Goal: Information Seeking & Learning: Learn about a topic

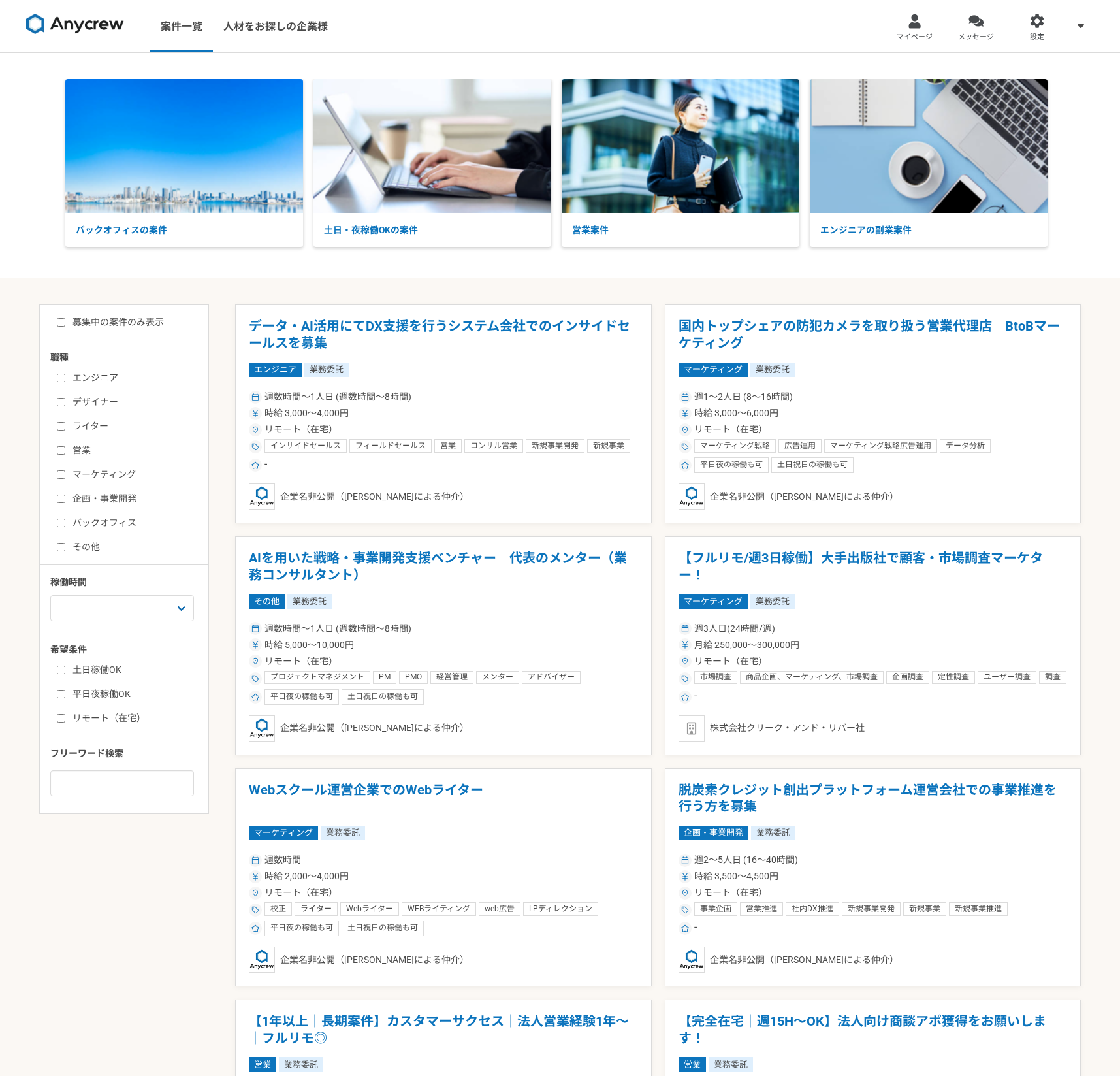
click at [115, 326] on label "募集中の案件のみ表示" at bounding box center [110, 322] width 107 height 14
click at [66, 326] on input "募集中の案件のみ表示" at bounding box center [61, 322] width 9 height 9
checkbox input "true"
click at [103, 375] on label "エンジニア" at bounding box center [132, 378] width 150 height 14
click at [66, 375] on input "エンジニア" at bounding box center [61, 378] width 9 height 9
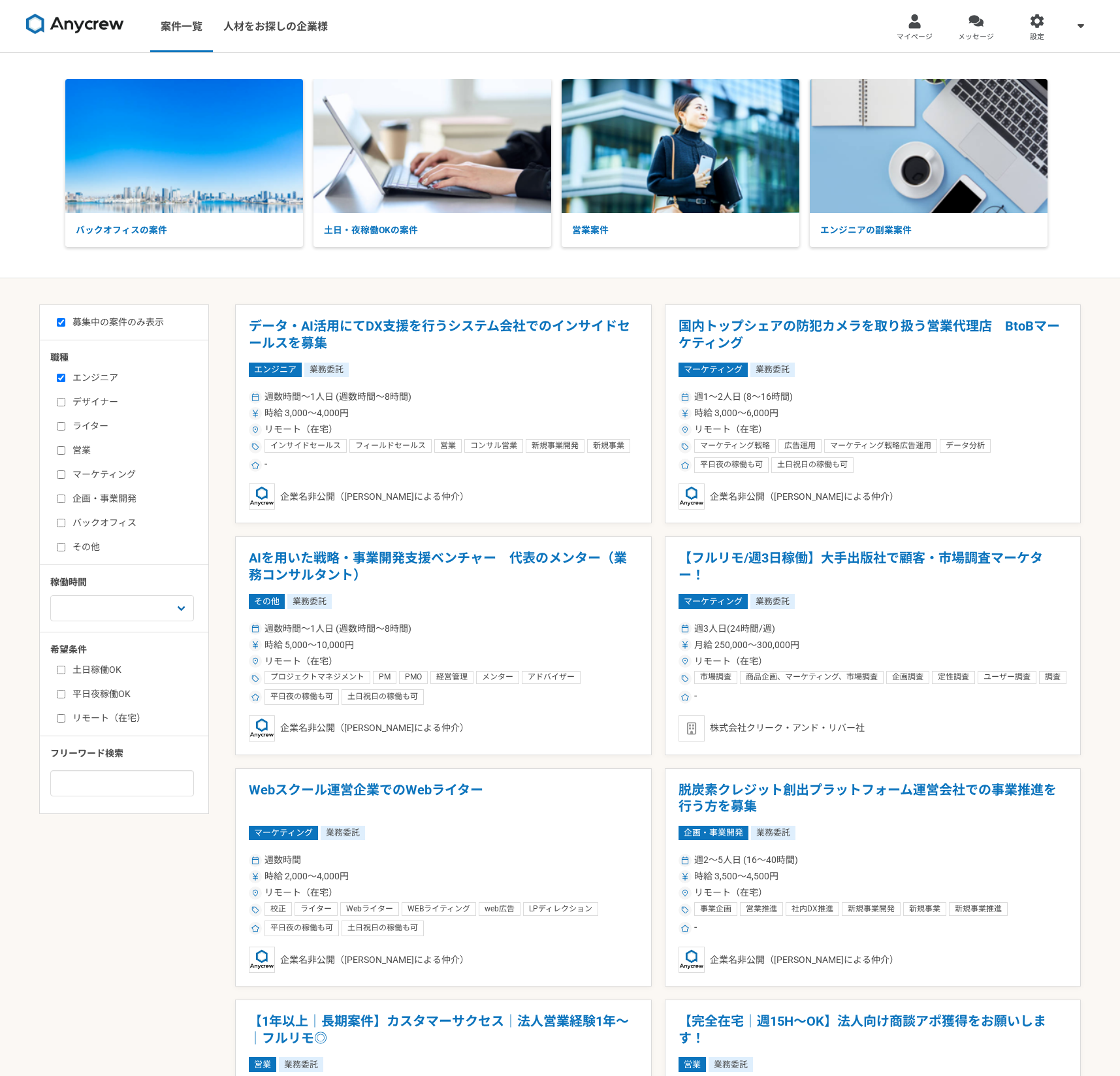
checkbox input "true"
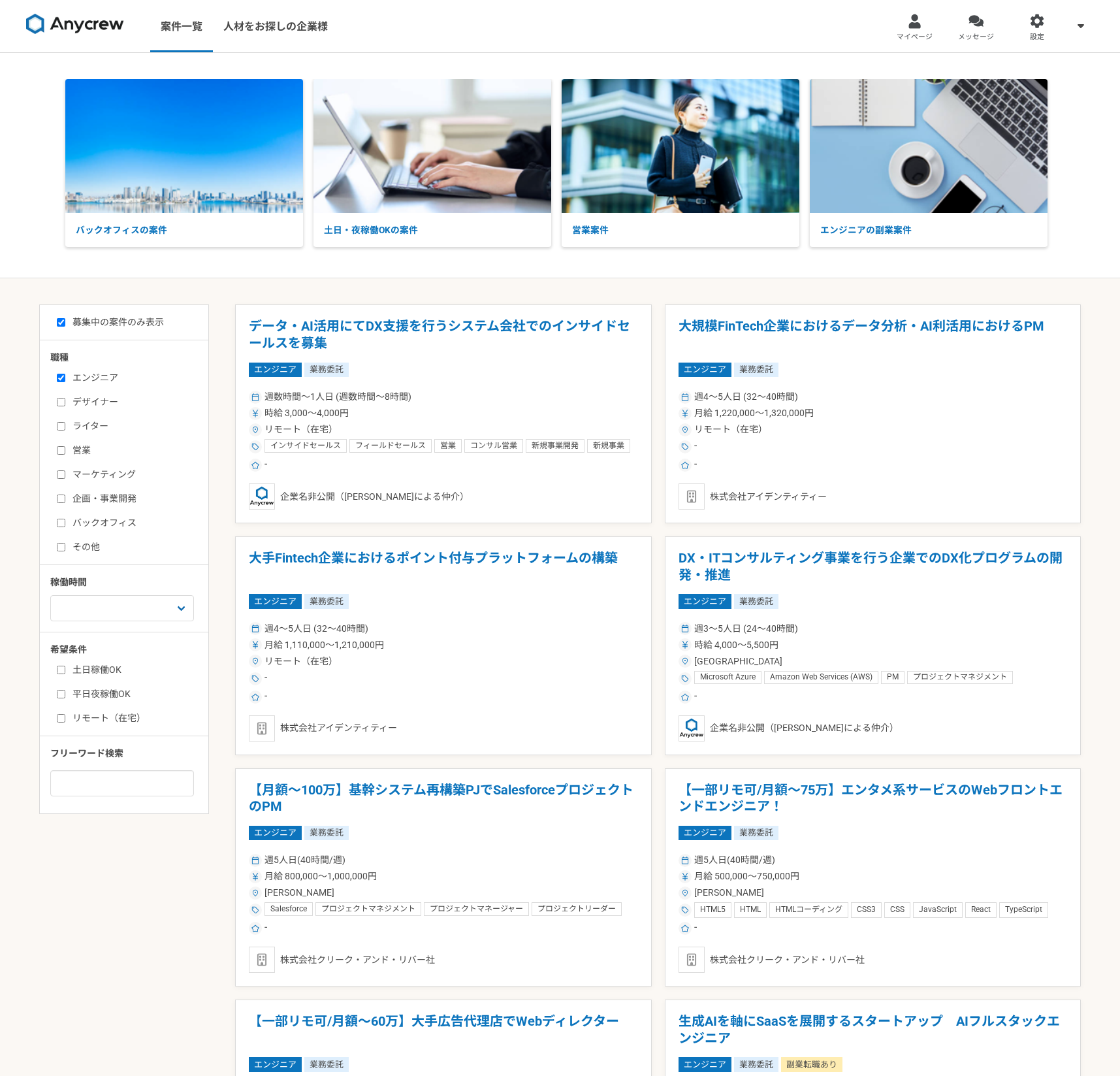
click at [98, 398] on label "デザイナー" at bounding box center [132, 402] width 150 height 14
click at [66, 398] on input "デザイナー" at bounding box center [61, 402] width 9 height 9
checkbox input "true"
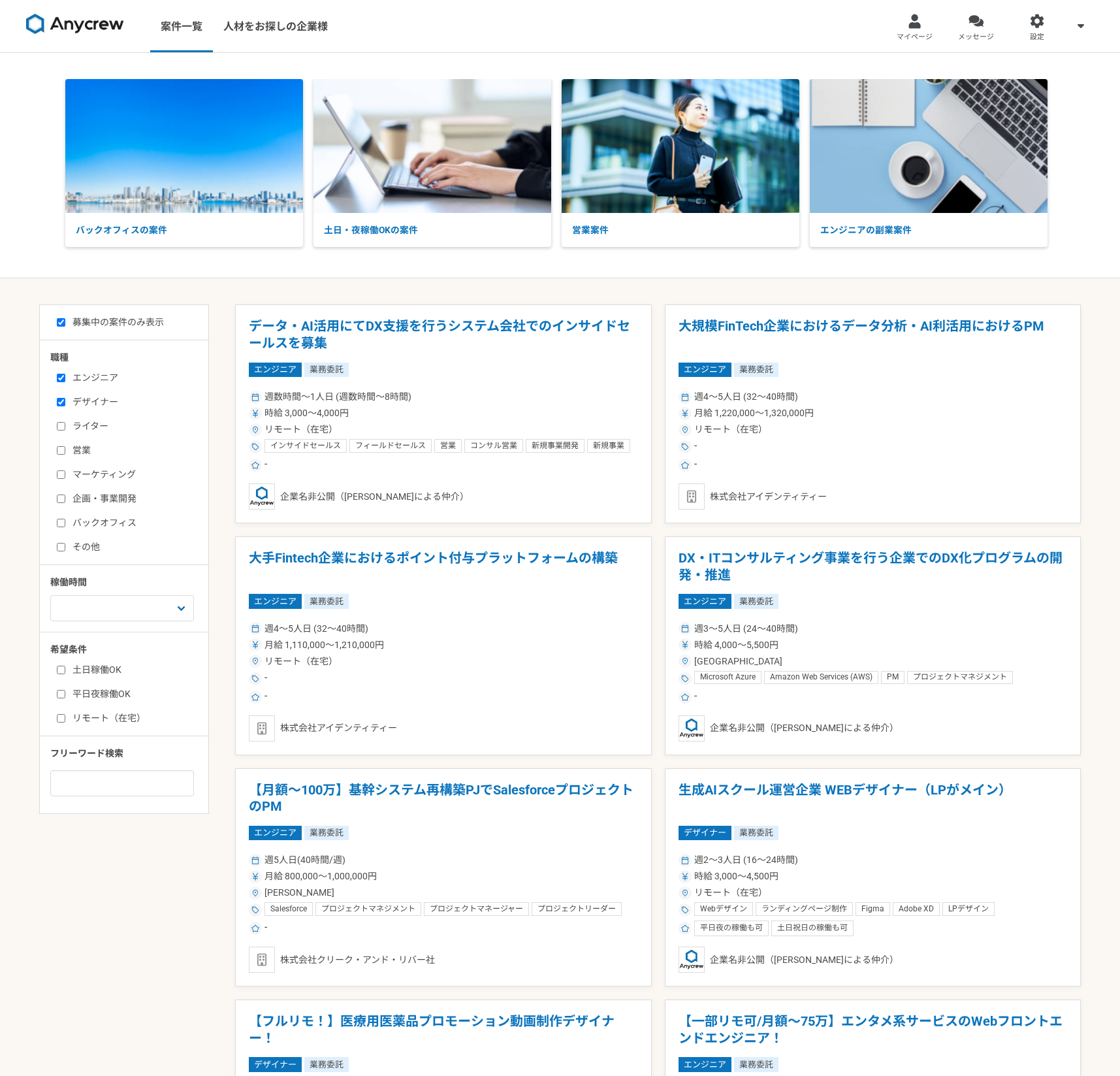
click at [103, 373] on label "エンジニア" at bounding box center [132, 378] width 150 height 14
click at [66, 373] on input "エンジニア" at bounding box center [61, 378] width 9 height 9
checkbox input "false"
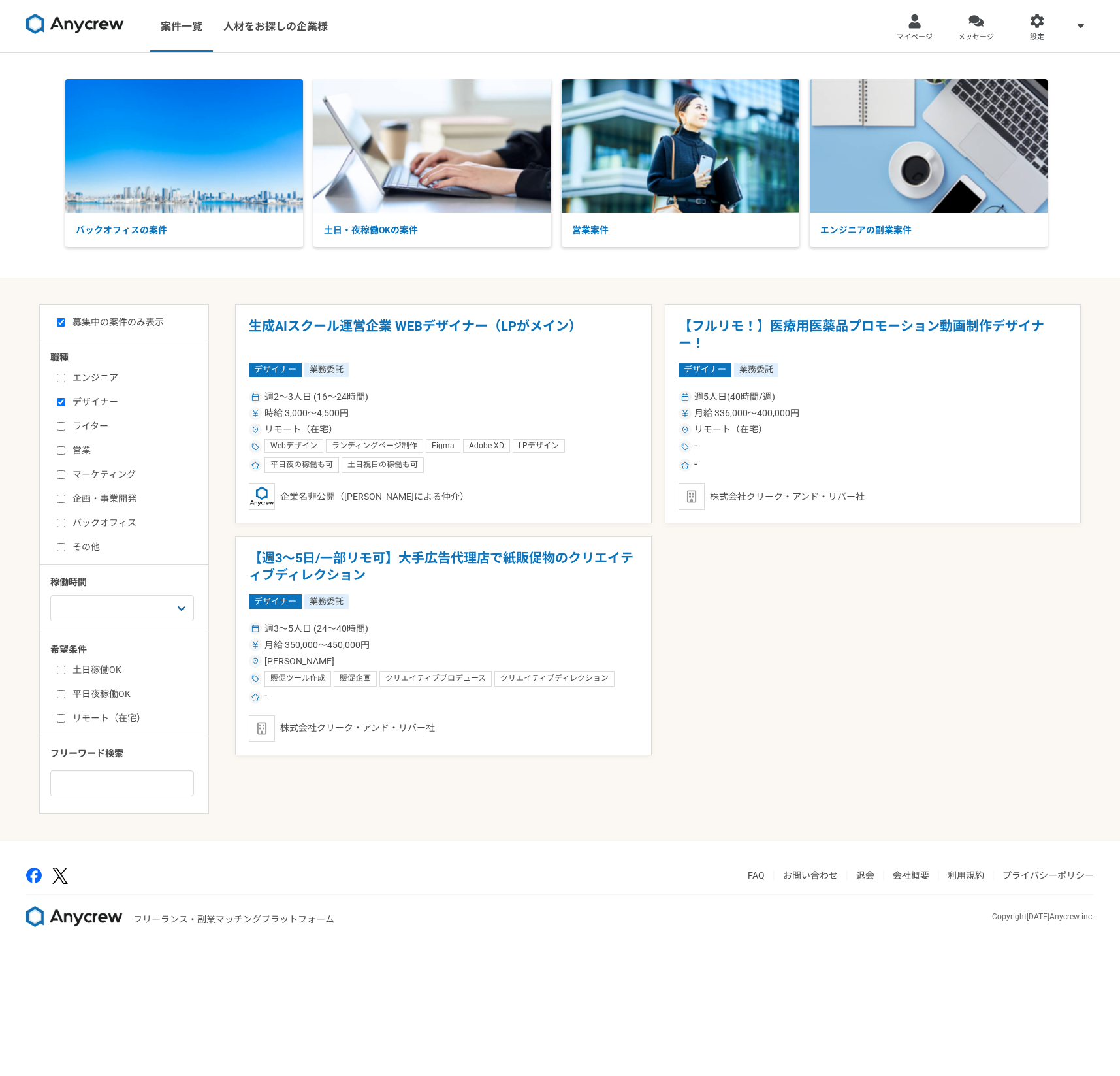
click at [99, 399] on label "デザイナー" at bounding box center [132, 402] width 150 height 14
click at [66, 399] on input "デザイナー" at bounding box center [61, 402] width 9 height 9
checkbox input "false"
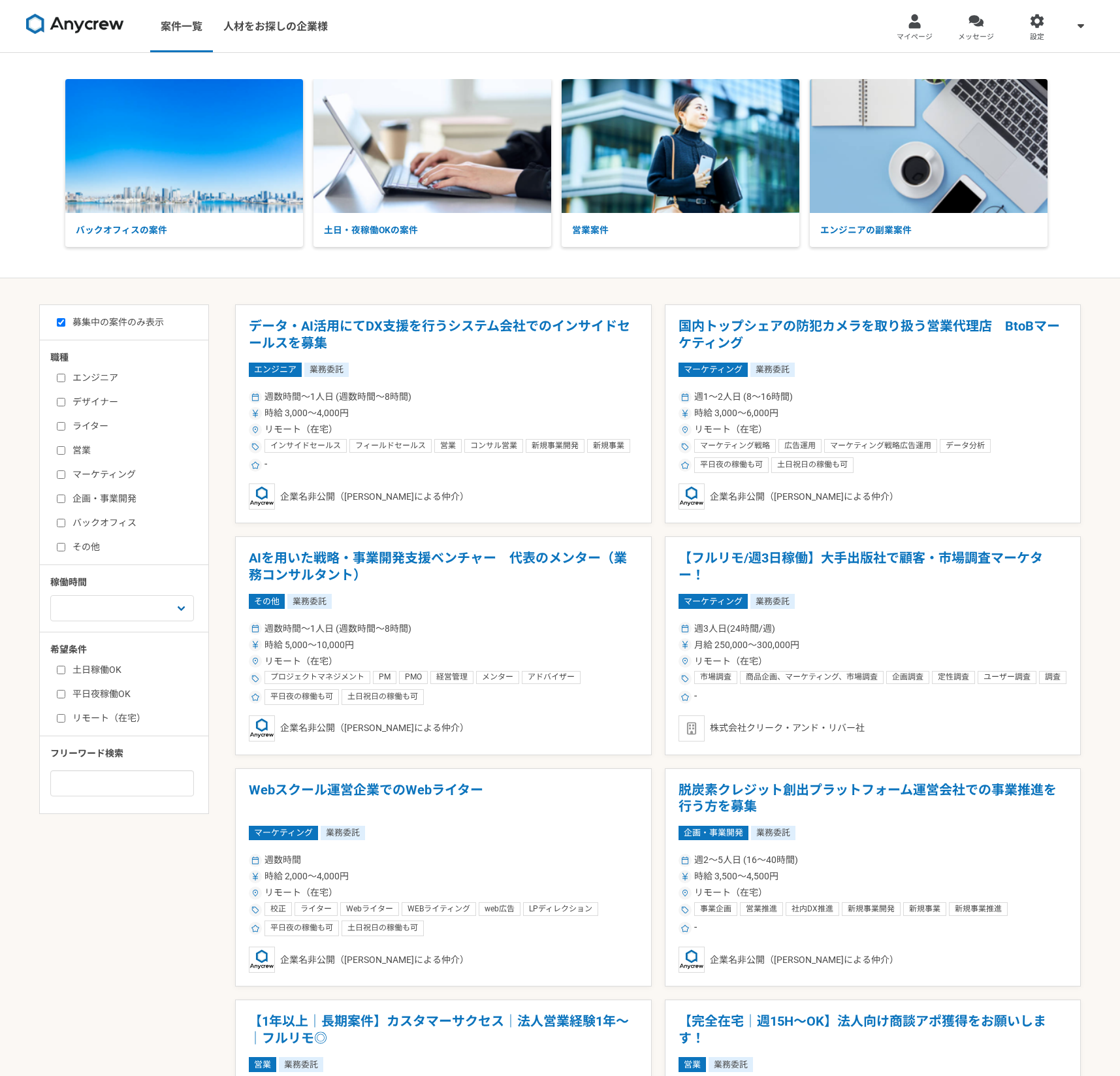
click at [111, 499] on label "企画・事業開発" at bounding box center [132, 498] width 150 height 14
click at [66, 499] on input "企画・事業開発" at bounding box center [61, 499] width 9 height 9
checkbox input "true"
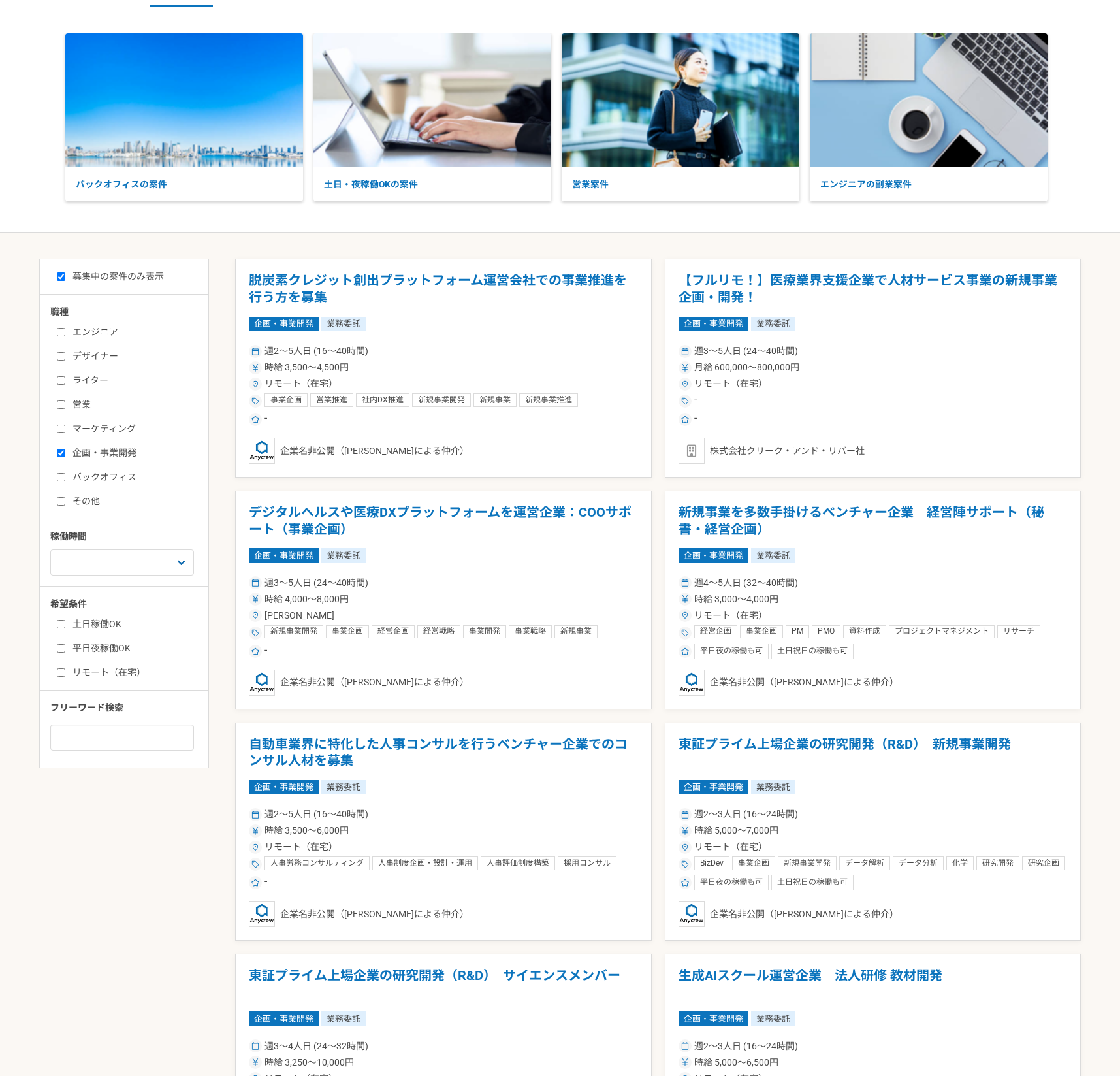
scroll to position [36, 0]
